Goal: Task Accomplishment & Management: Manage account settings

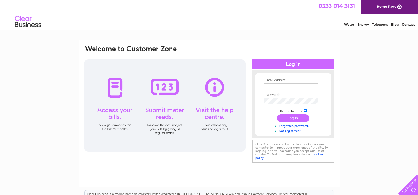
type input "tobermorypharmacy@gmail.com"
click at [288, 114] on input "submit" at bounding box center [293, 117] width 32 height 7
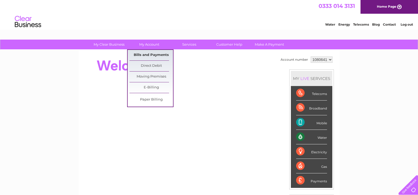
click at [158, 54] on link "Bills and Payments" at bounding box center [150, 55] width 43 height 11
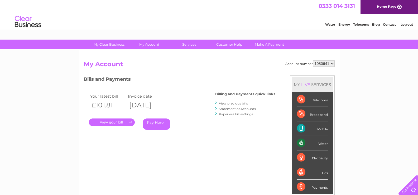
click at [121, 121] on link "." at bounding box center [112, 122] width 46 height 8
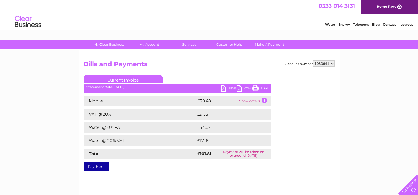
click at [228, 87] on link "PDF" at bounding box center [229, 89] width 16 height 8
